Goal: Transaction & Acquisition: Purchase product/service

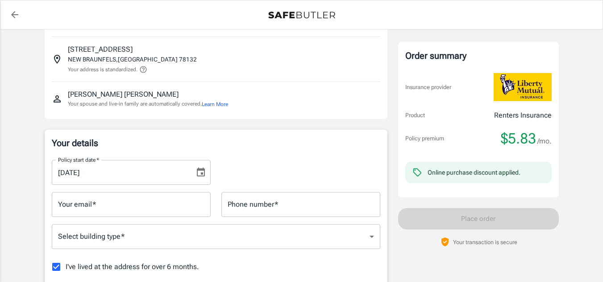
scroll to position [110, 0]
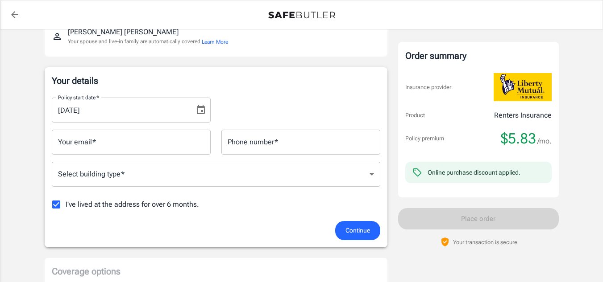
click at [199, 110] on icon "Choose date, selected date is Sep 17, 2025" at bounding box center [200, 110] width 11 height 11
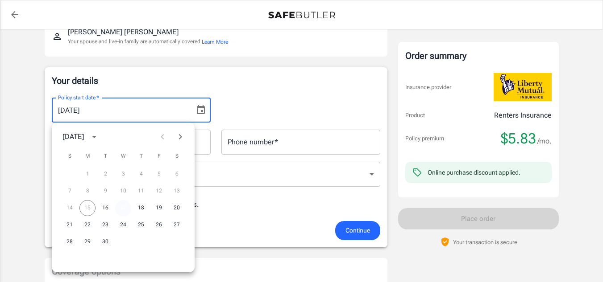
click at [126, 206] on button "17" at bounding box center [123, 208] width 16 height 16
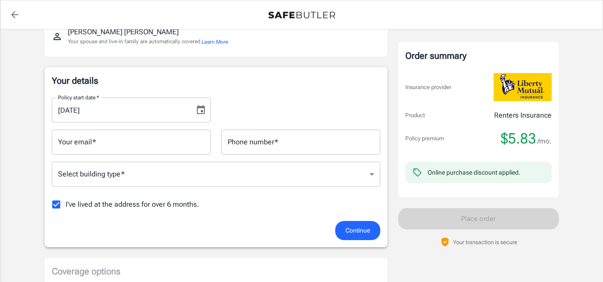
click at [134, 141] on input "Your email   *" at bounding box center [131, 142] width 159 height 25
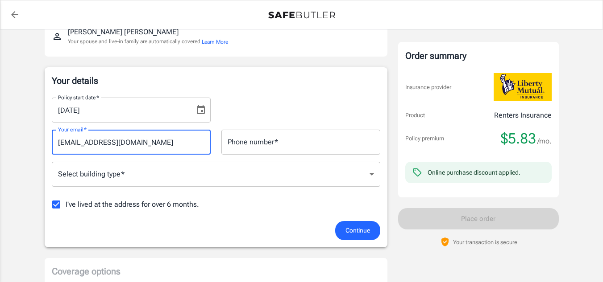
type input "[EMAIL_ADDRESS][DOMAIN_NAME]"
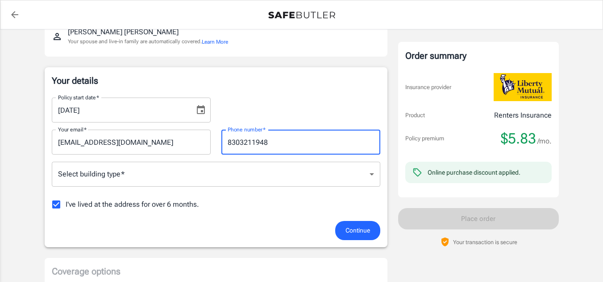
type input "8303211948"
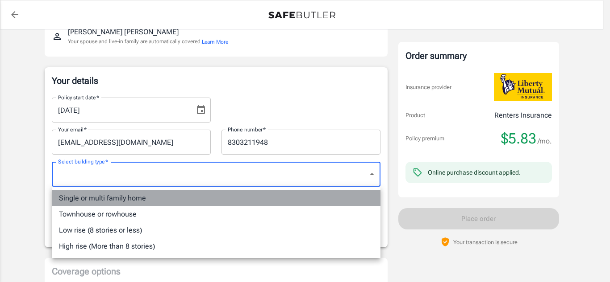
click at [124, 199] on li "Single or multi family home" at bounding box center [216, 199] width 328 height 16
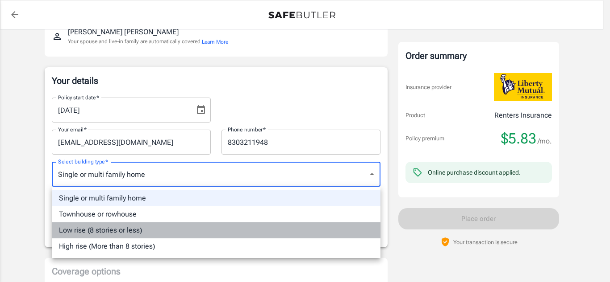
click at [158, 231] on li "Low rise (8 stories or less)" at bounding box center [216, 231] width 328 height 16
type input "lowrise"
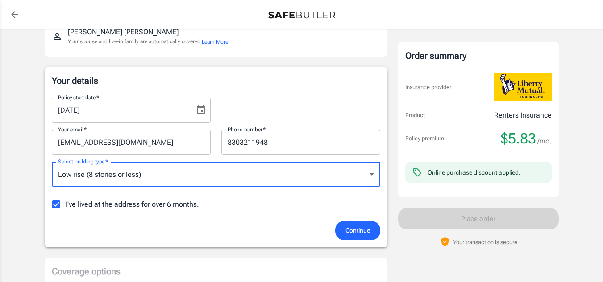
click at [146, 207] on span "I've lived at the address for over 6 months." at bounding box center [132, 204] width 133 height 11
click at [66, 207] on input "I've lived at the address for over 6 months." at bounding box center [56, 204] width 19 height 19
checkbox input "false"
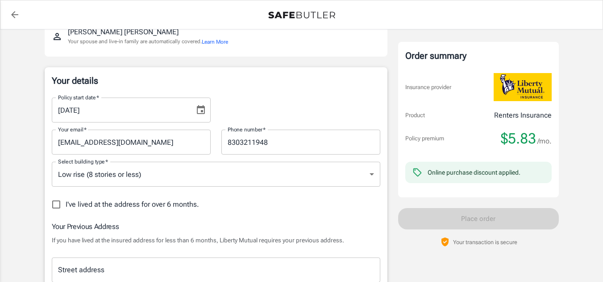
scroll to position [240, 0]
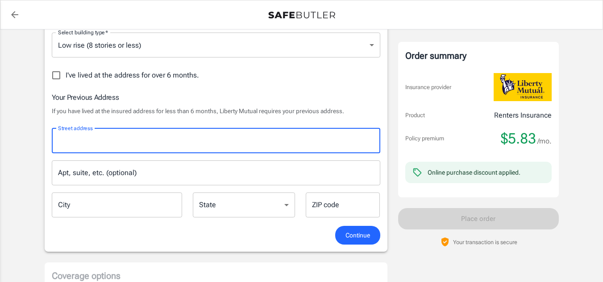
click at [203, 149] on input "Street address" at bounding box center [216, 141] width 320 height 17
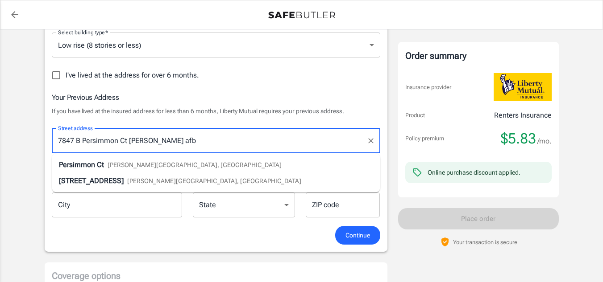
click at [166, 187] on li "7847 Persimmon Ct [PERSON_NAME][GEOGRAPHIC_DATA], [GEOGRAPHIC_DATA]" at bounding box center [216, 181] width 328 height 16
type input "[STREET_ADDRESS]"
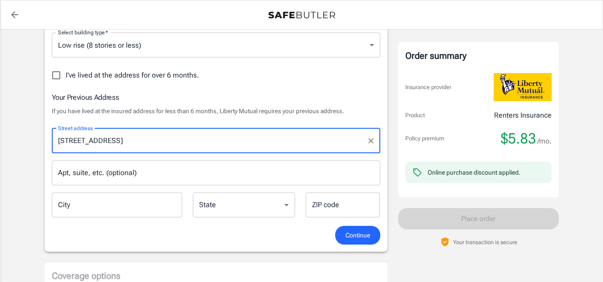
select select "SC"
type input "29152"
type input "[STREET_ADDRESS]"
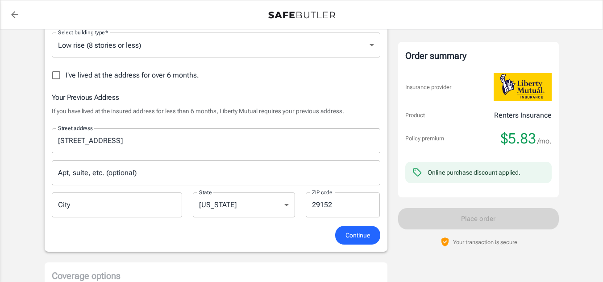
click at [136, 174] on input "Apt, suite, etc. (optional)" at bounding box center [216, 173] width 328 height 25
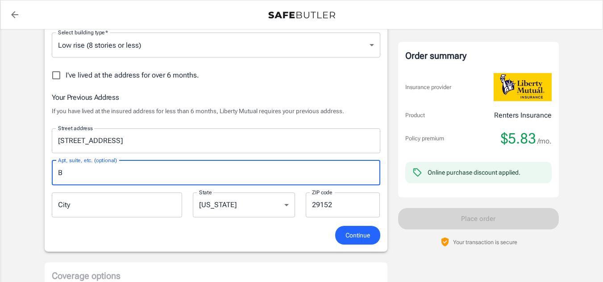
type input "B"
click at [129, 203] on input "City" at bounding box center [117, 205] width 131 height 25
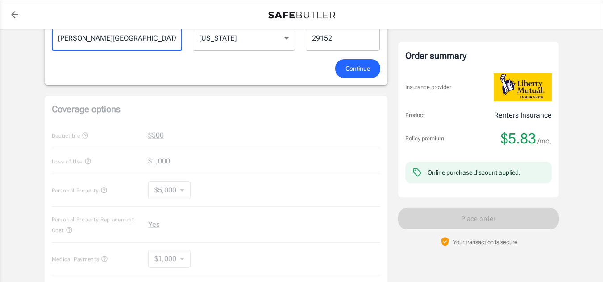
scroll to position [433, 0]
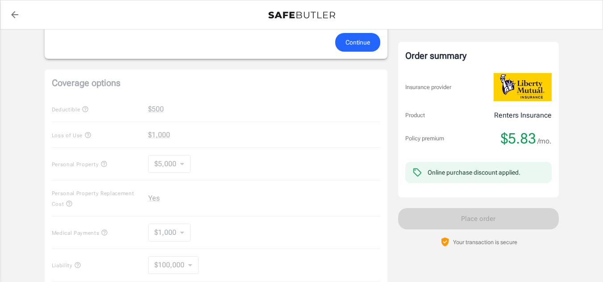
type input "[PERSON_NAME][GEOGRAPHIC_DATA]"
click at [357, 36] on button "Continue" at bounding box center [357, 42] width 45 height 19
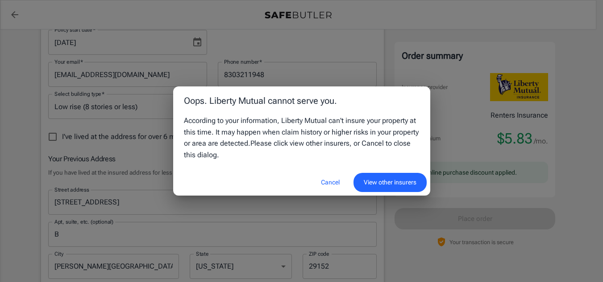
scroll to position [142, 0]
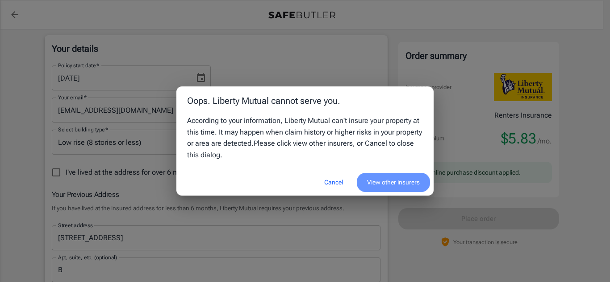
click at [362, 187] on button "View other insurers" at bounding box center [393, 182] width 73 height 19
